Goal: Check status

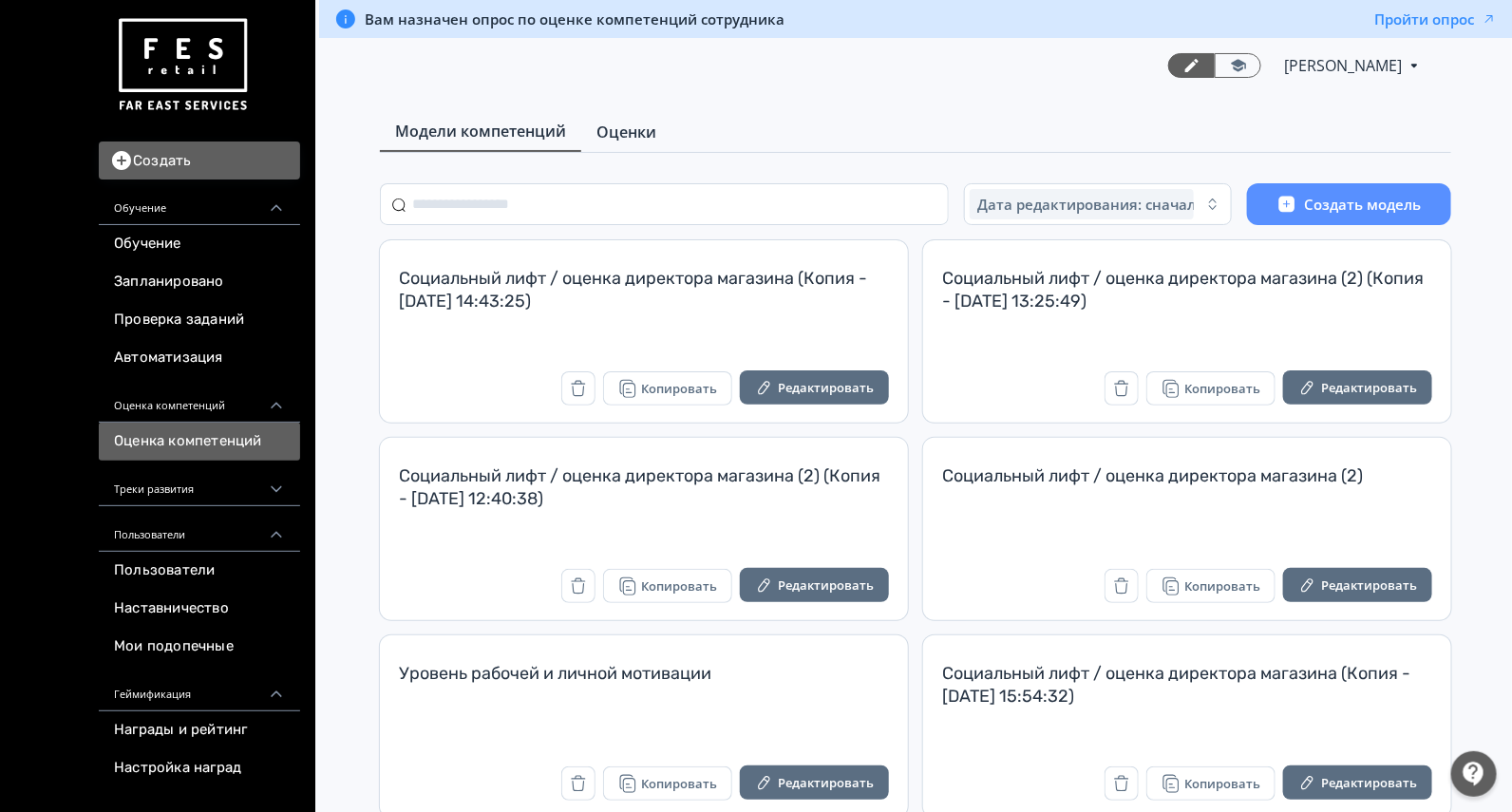
click at [610, 129] on span "Оценки" at bounding box center [626, 132] width 60 height 23
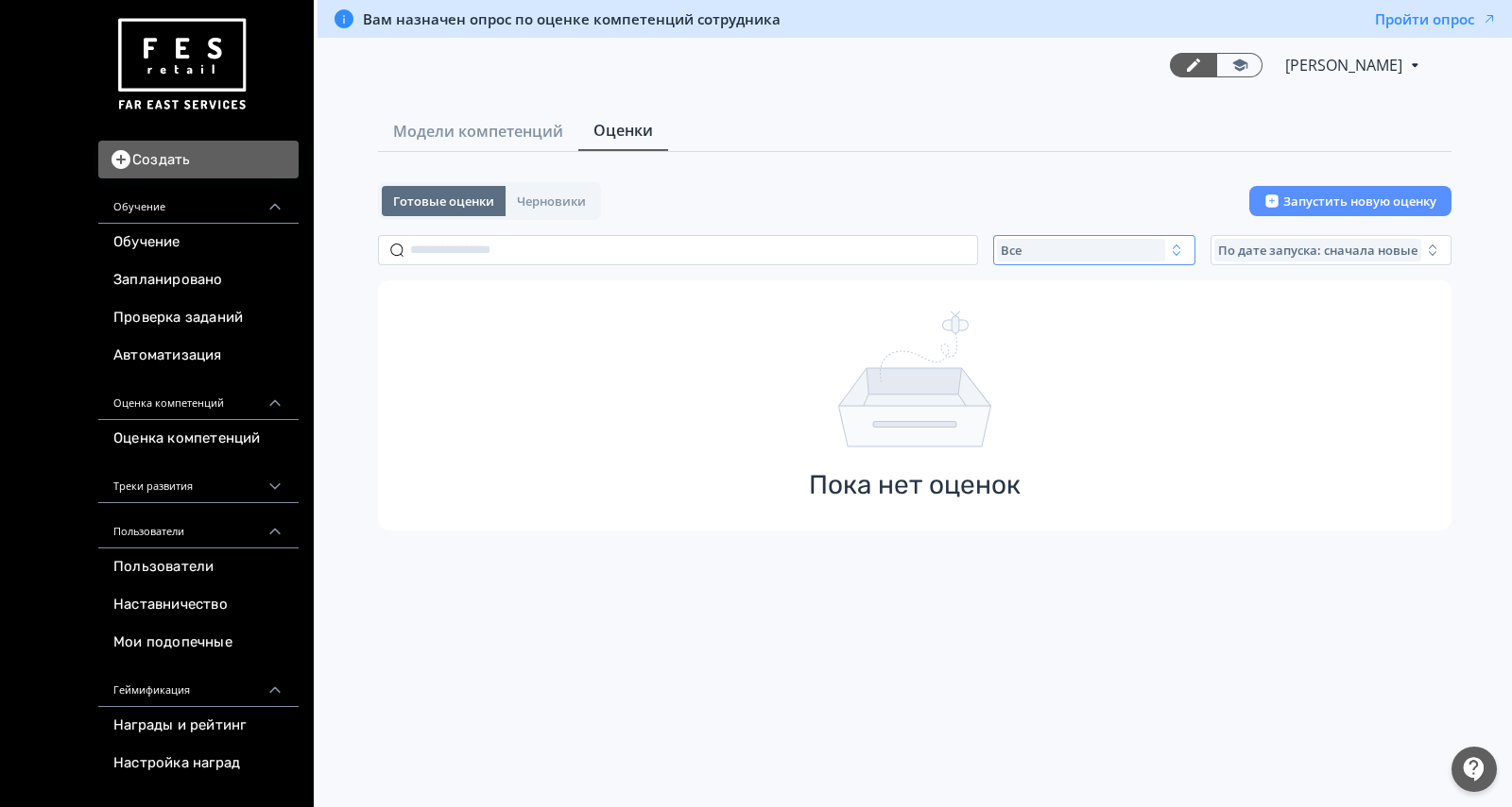
click at [1058, 256] on div "Все" at bounding box center [1080, 249] width 168 height 22
click at [1068, 364] on span "Завершенные" at bounding box center [1067, 361] width 98 height 19
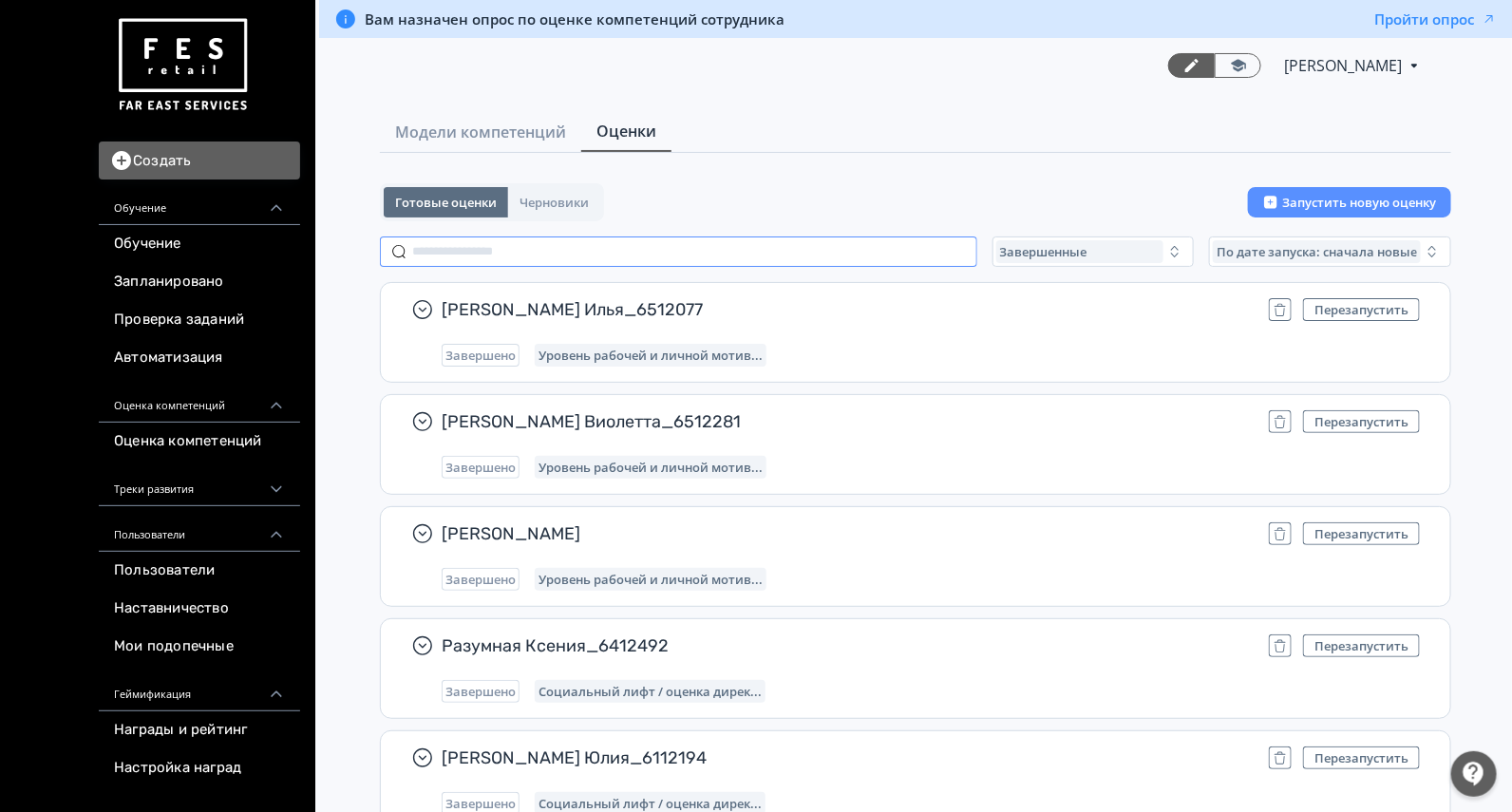
click at [574, 256] on input "text" at bounding box center [678, 251] width 597 height 31
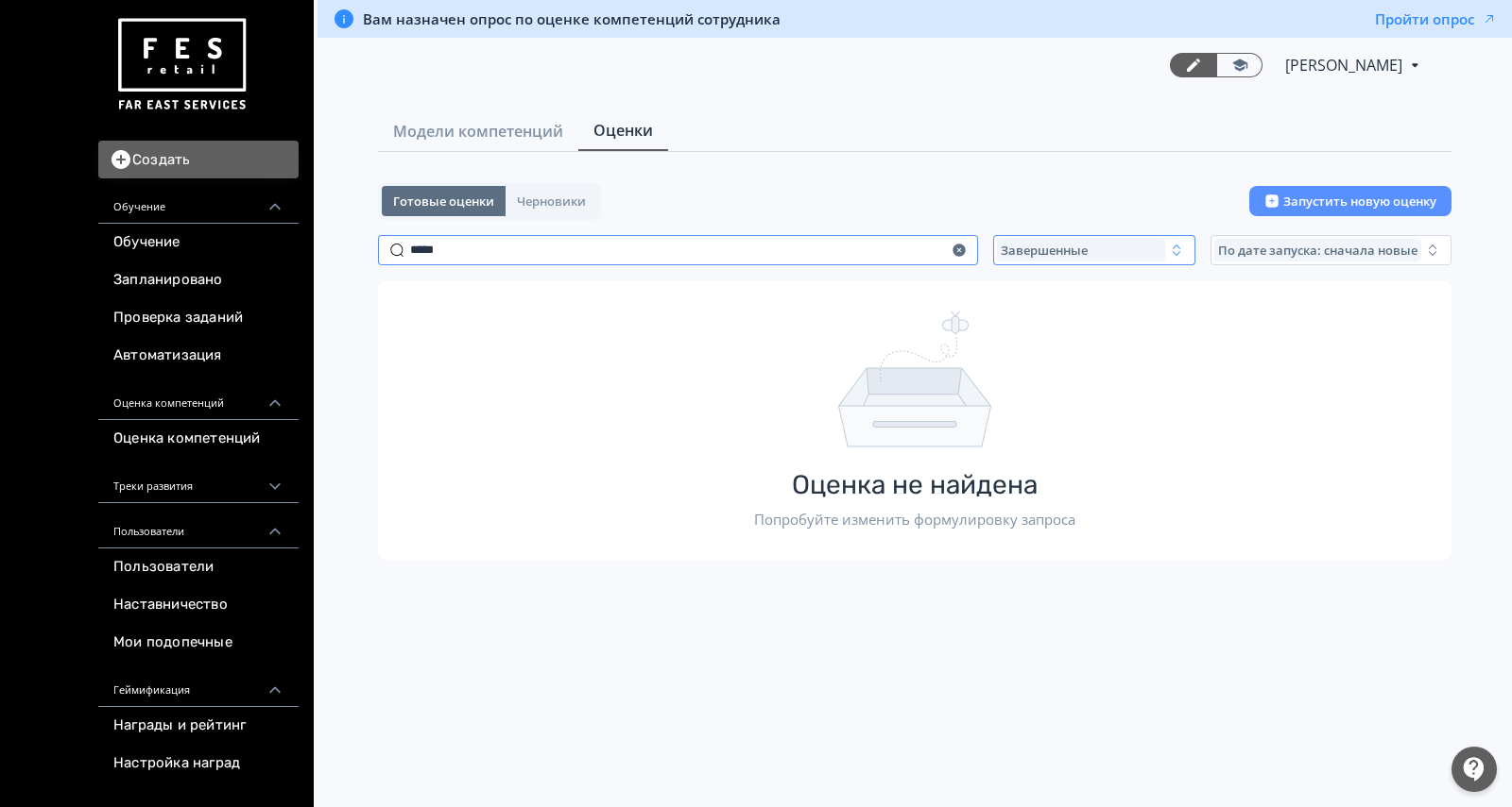
type input "*****"
click at [1021, 247] on span "Завершенные" at bounding box center [1043, 249] width 87 height 15
click at [1073, 318] on span "Активные" at bounding box center [1052, 327] width 69 height 19
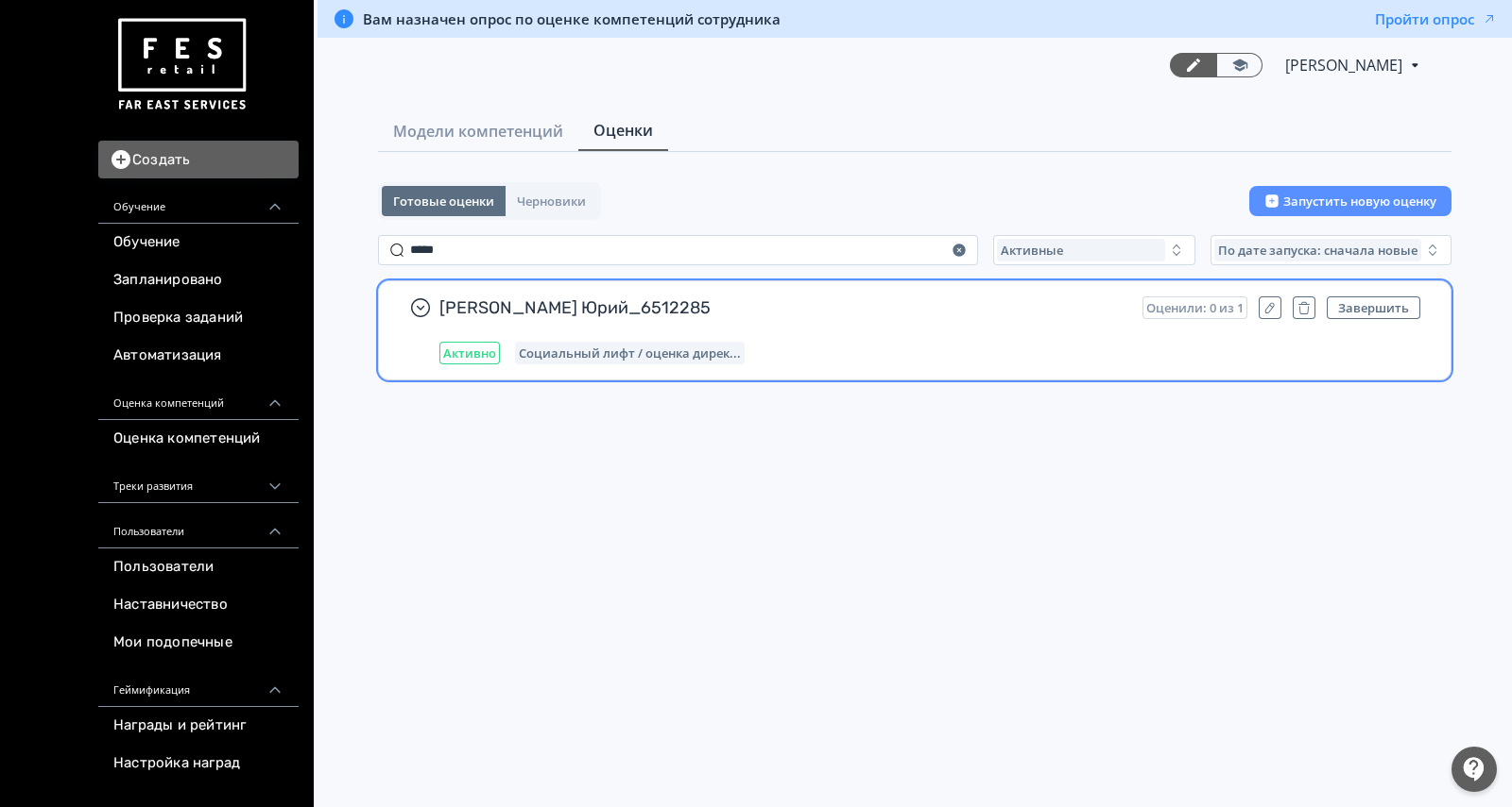
click at [907, 313] on span "[PERSON_NAME] Юрий_6512285" at bounding box center [783, 307] width 688 height 22
